Goal: Task Accomplishment & Management: Use online tool/utility

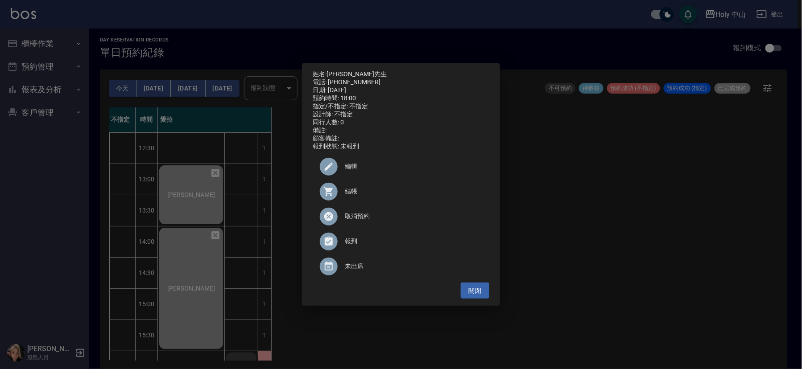
scroll to position [281, 0]
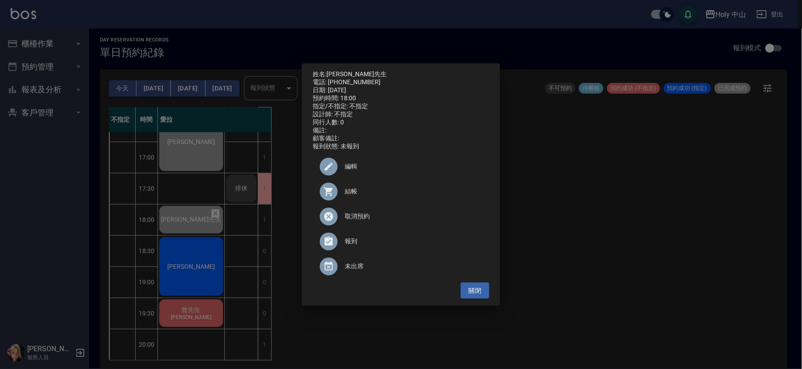
click at [583, 226] on div "姓名: [PERSON_NAME]先生 電話: [PHONE_NUMBER] 日期: [DATE] 預約時間: 18:00 指定/不指定: 不指定 設計師: …" at bounding box center [401, 184] width 802 height 369
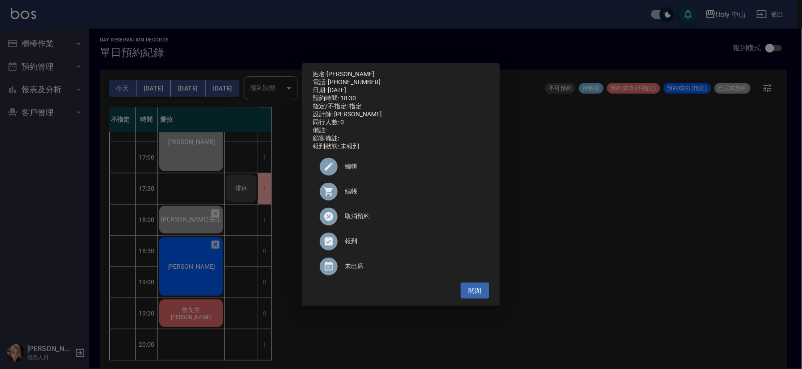
click at [352, 196] on span "結帳" at bounding box center [413, 191] width 137 height 9
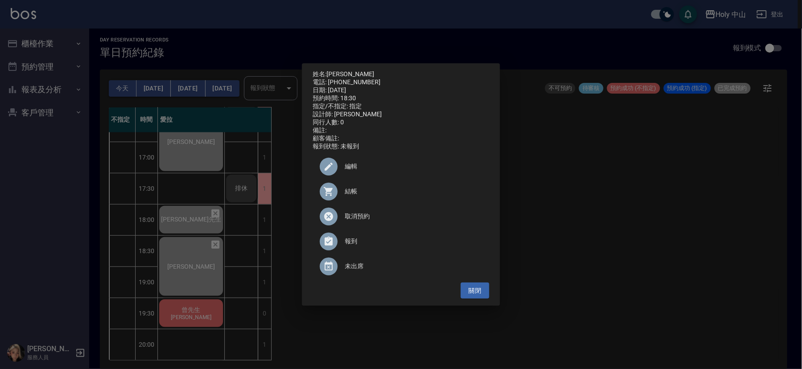
click at [633, 259] on div "姓名: [PERSON_NAME] 電話: [PHONE_NUMBER] 日期: [DATE] 預約時間: 18:30 指定/不指定: 指定 設計師: 愛拉 …" at bounding box center [401, 184] width 802 height 369
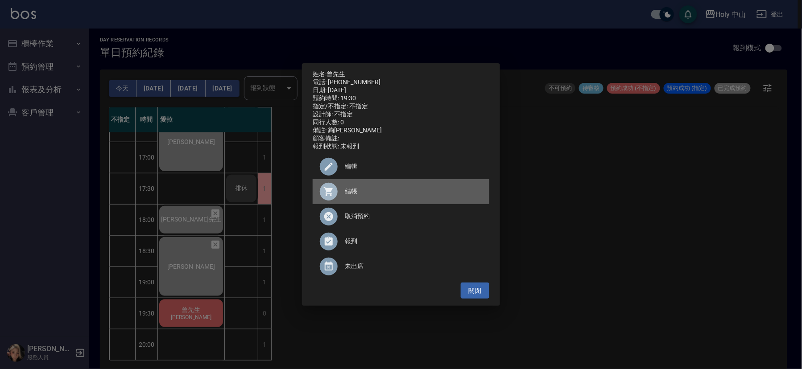
click at [347, 195] on span "結帳" at bounding box center [413, 191] width 137 height 9
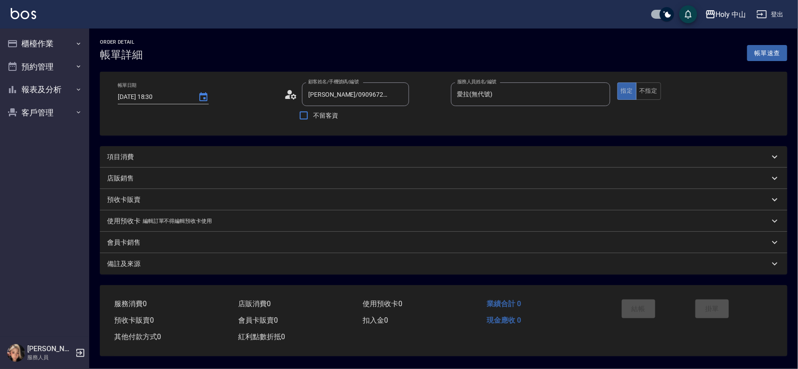
click at [281, 157] on div "項目消費" at bounding box center [438, 157] width 662 height 9
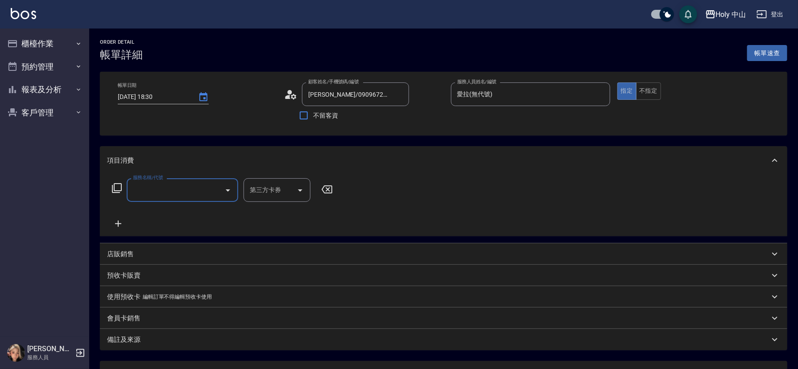
click at [192, 192] on input "服務名稱/代號" at bounding box center [176, 190] width 90 height 16
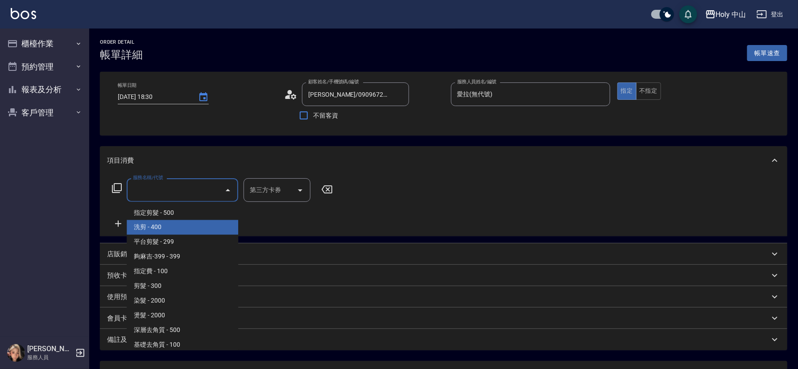
click at [183, 233] on span "洗剪 - 400" at bounding box center [183, 227] width 112 height 15
type input "洗剪(3)"
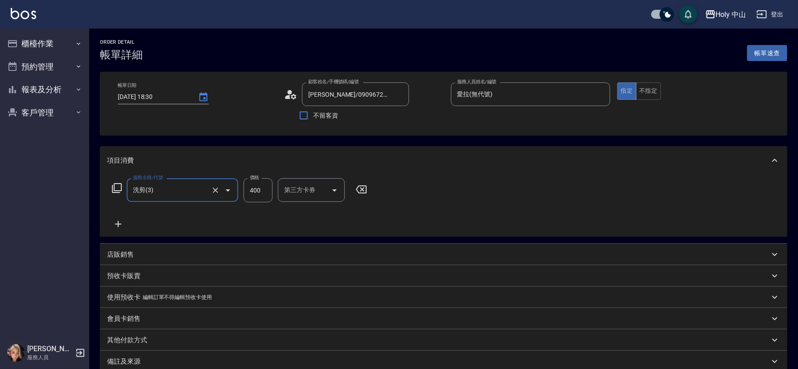
click at [260, 192] on input "400" at bounding box center [258, 190] width 29 height 24
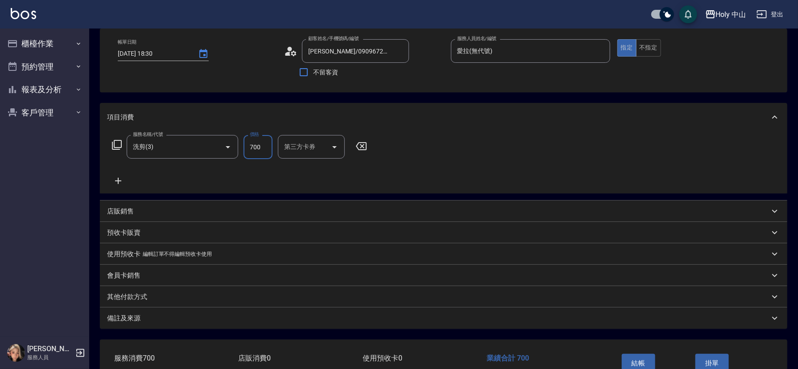
scroll to position [67, 0]
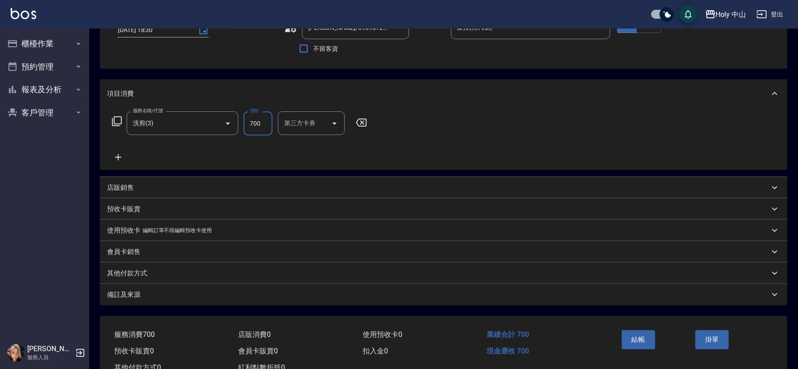
type input "700"
click at [231, 295] on div "備註及來源" at bounding box center [438, 294] width 662 height 9
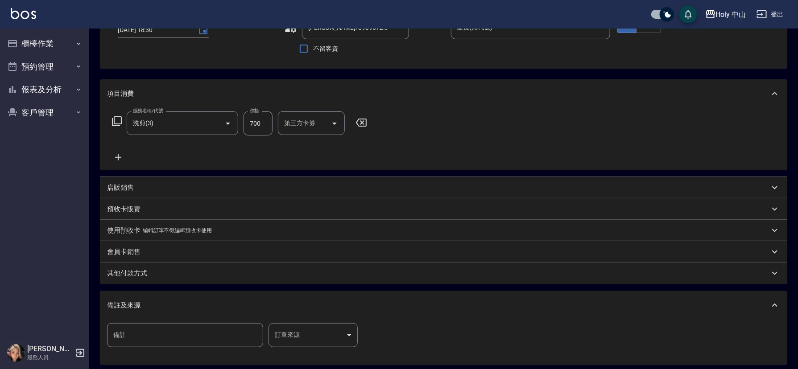
click at [296, 338] on body "Holy 中山 登出 櫃檯作業 打帳單 帳單列表 營業儀表板 現場電腦打卡 預約管理 預約管理 單日預約紀錄 單週預約紀錄 報表及分析 報表目錄 店家日報表 …" at bounding box center [399, 195] width 798 height 525
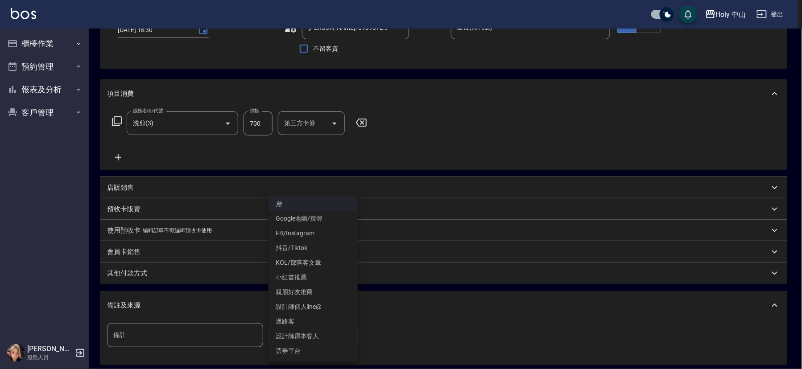
click at [310, 334] on li "設計師原本客人" at bounding box center [313, 336] width 89 height 15
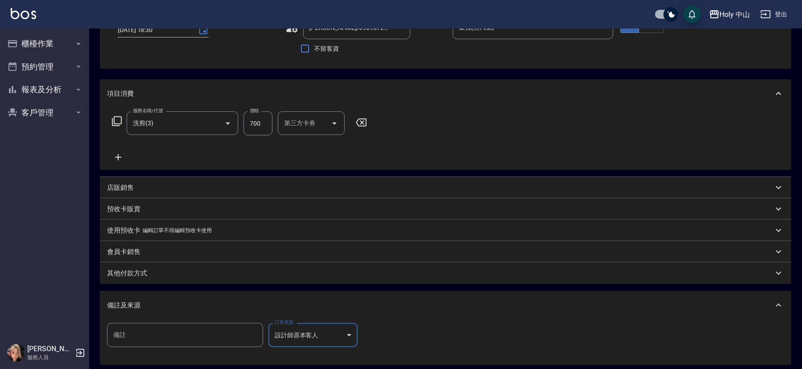
type input "設計師原本客人"
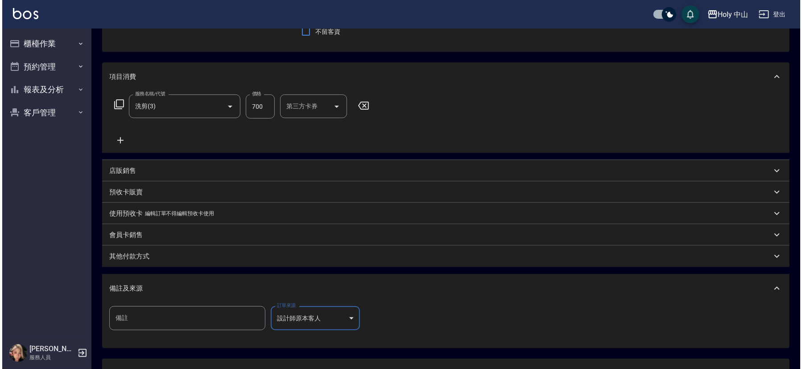
scroll to position [158, 0]
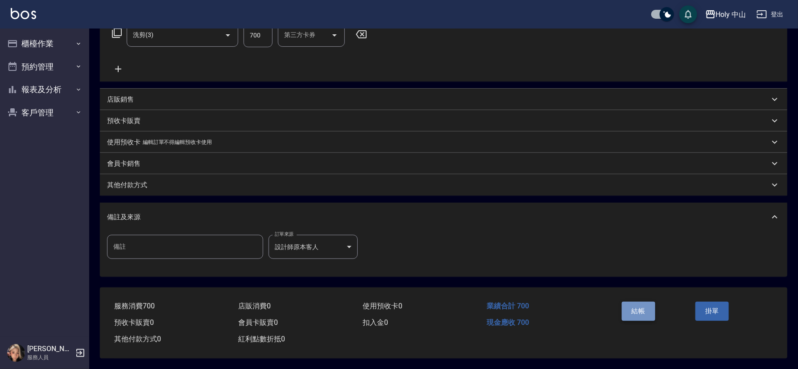
click at [639, 309] on button "結帳" at bounding box center [638, 311] width 33 height 19
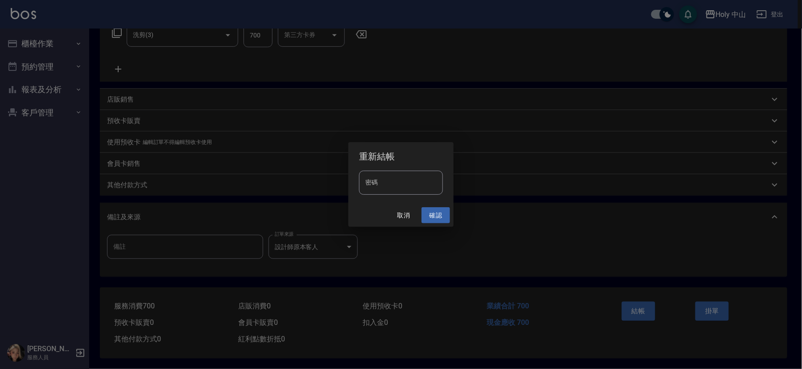
click at [436, 215] on button "確認" at bounding box center [435, 215] width 29 height 17
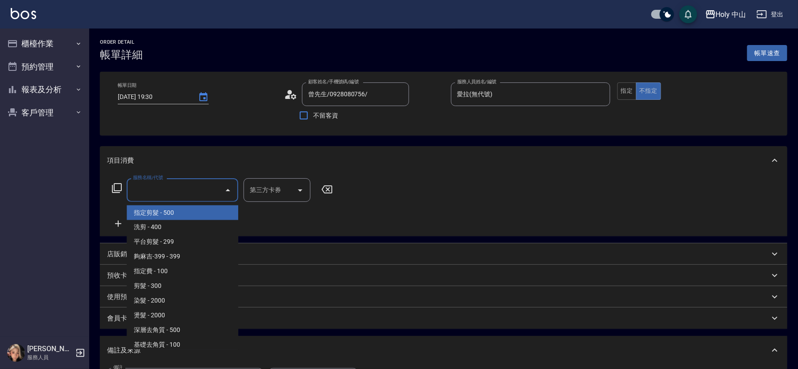
click at [203, 197] on input "服務名稱/代號" at bounding box center [176, 190] width 90 height 16
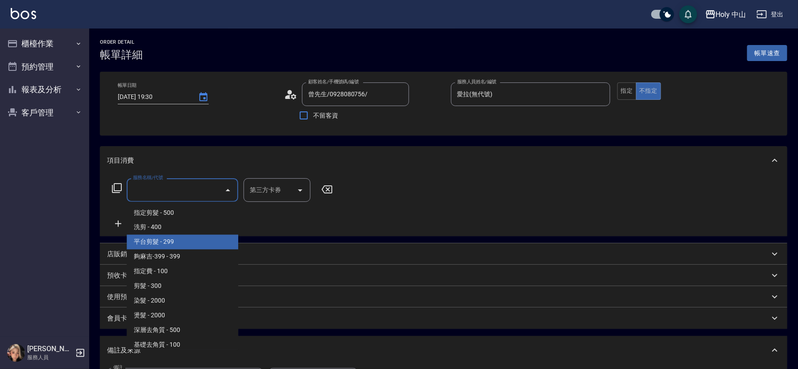
click at [195, 241] on span "平台剪髮 - 299" at bounding box center [183, 242] width 112 height 15
type input "平台剪髮(4)"
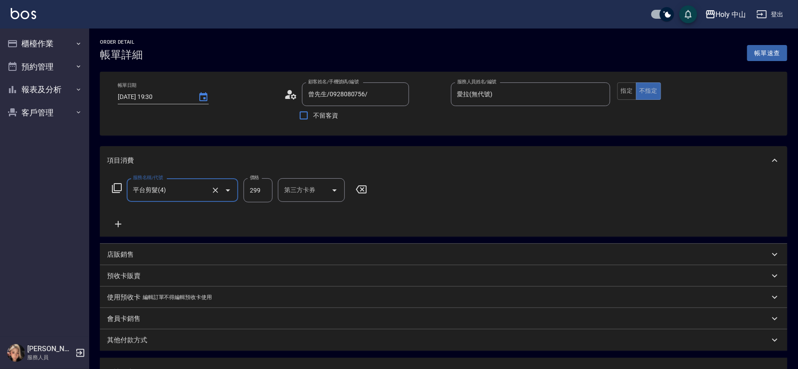
click at [311, 196] on input "第三方卡券" at bounding box center [304, 190] width 45 height 16
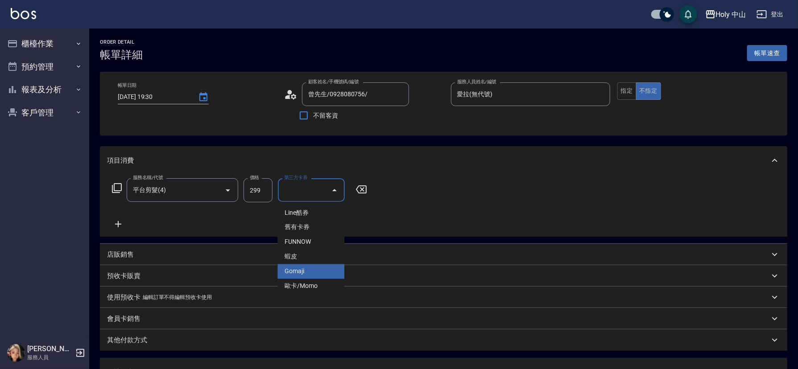
click at [305, 274] on span "Gomaji" at bounding box center [310, 271] width 67 height 15
type input "Gomaji"
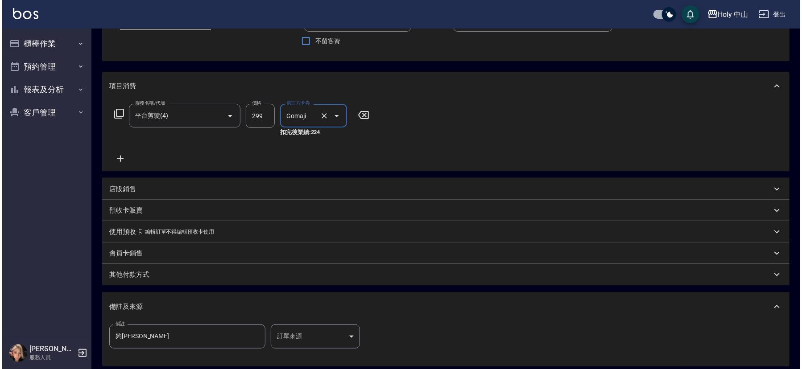
scroll to position [167, 0]
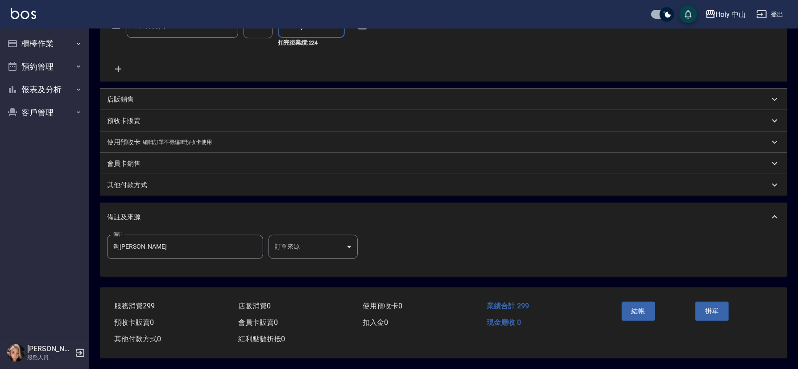
click at [313, 245] on body "Holy 中山 登出 櫃檯作業 打帳單 帳單列表 營業儀表板 現場電腦打卡 預約管理 預約管理 單日預約紀錄 單週預約紀錄 報表及分析 報表目錄 店家日報表 …" at bounding box center [399, 102] width 798 height 533
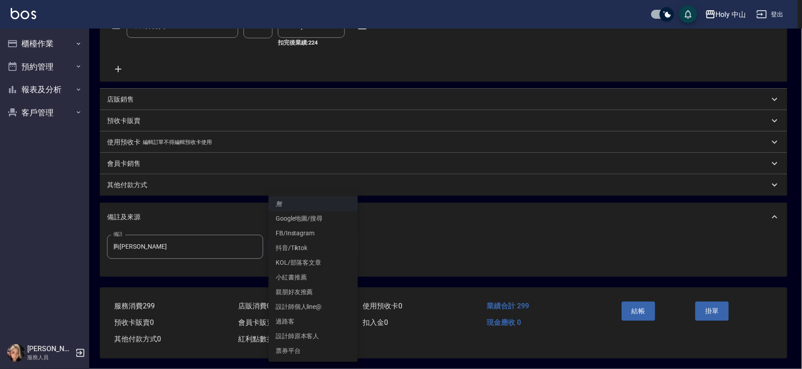
click at [316, 354] on li "票券平台" at bounding box center [313, 351] width 89 height 15
type input "票券平台"
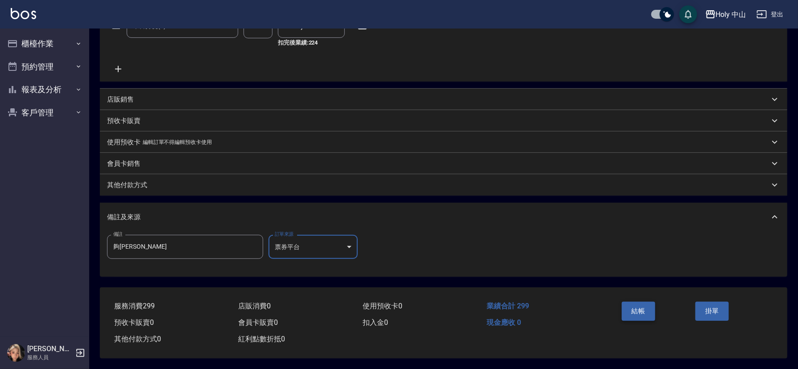
click at [636, 308] on button "結帳" at bounding box center [638, 311] width 33 height 19
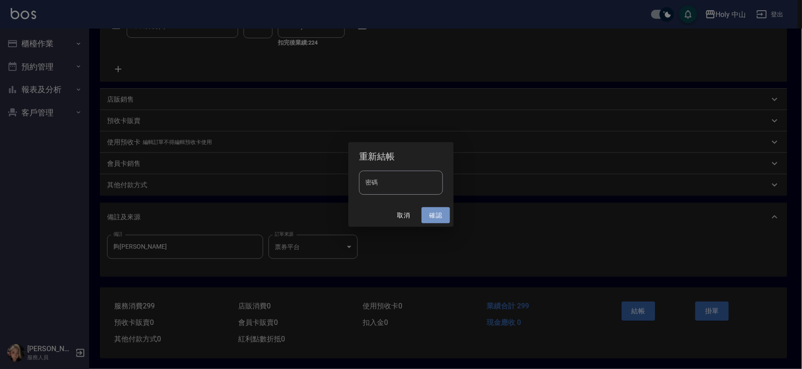
click at [435, 214] on button "確認" at bounding box center [435, 215] width 29 height 17
